Goal: Find specific page/section: Find specific page/section

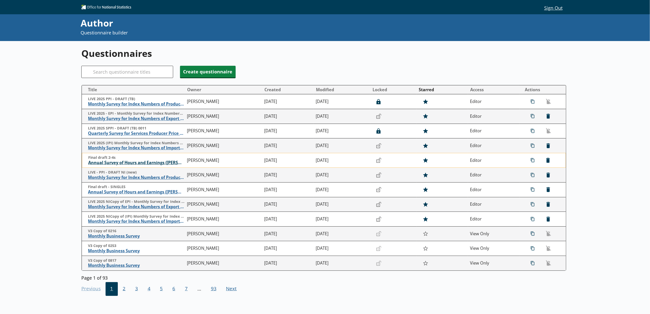
click at [164, 164] on span "Annual Survey of Hours and Earnings ([PERSON_NAME])" at bounding box center [136, 162] width 96 height 5
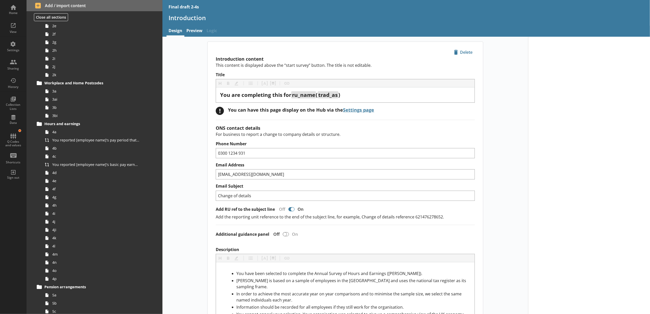
scroll to position [270, 0]
